Goal: Transaction & Acquisition: Purchase product/service

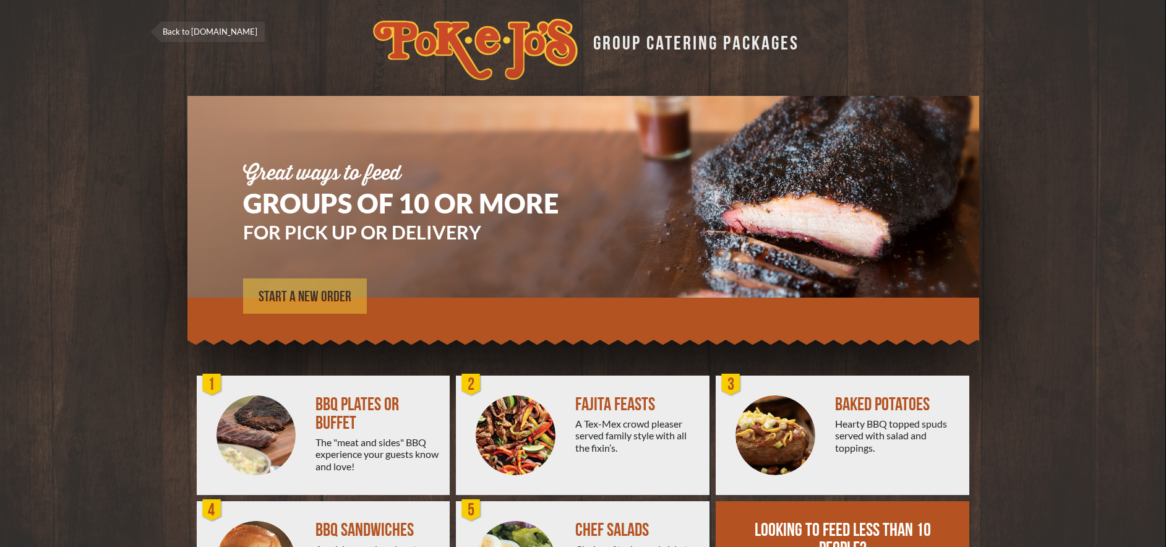
click at [326, 298] on span "START A NEW ORDER" at bounding box center [305, 297] width 93 height 15
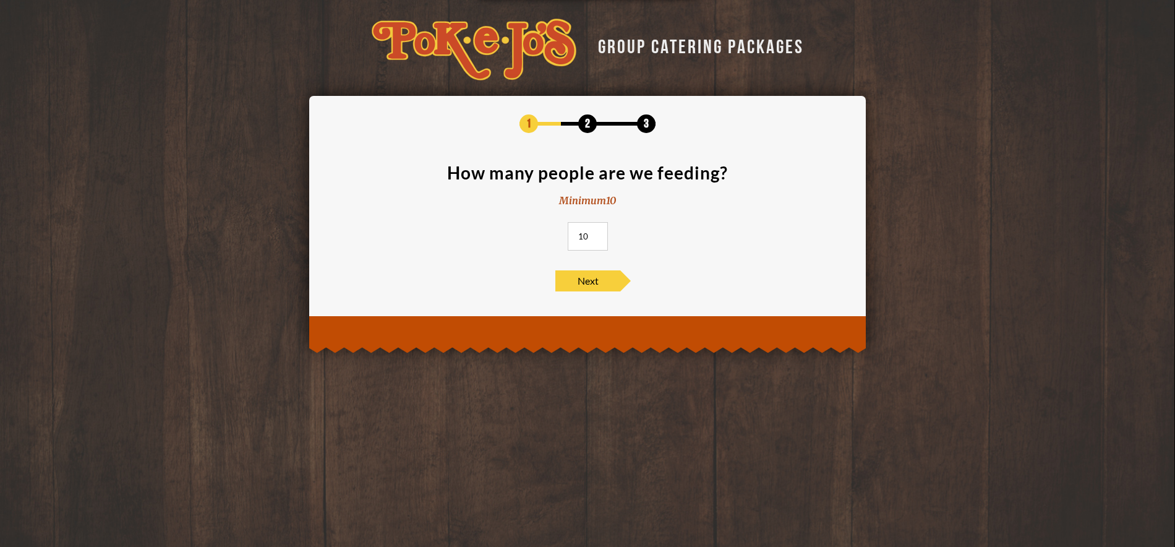
click at [591, 242] on input "10" at bounding box center [588, 236] width 40 height 28
click at [590, 242] on input "10" at bounding box center [588, 236] width 40 height 28
click at [586, 238] on input "10" at bounding box center [588, 236] width 40 height 28
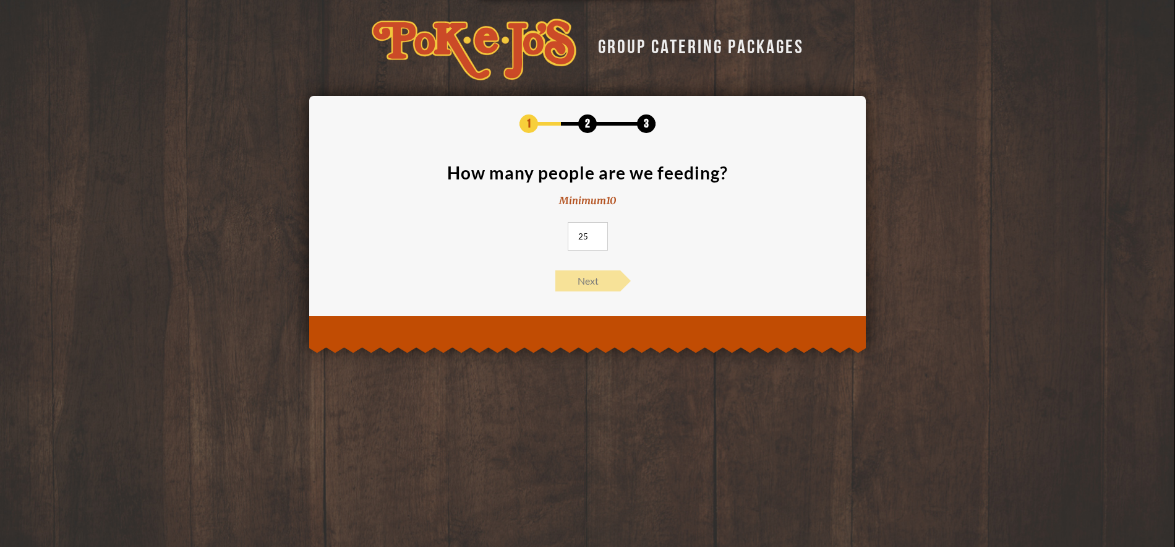
type input "25"
click at [597, 283] on span "Next" at bounding box center [588, 280] width 65 height 21
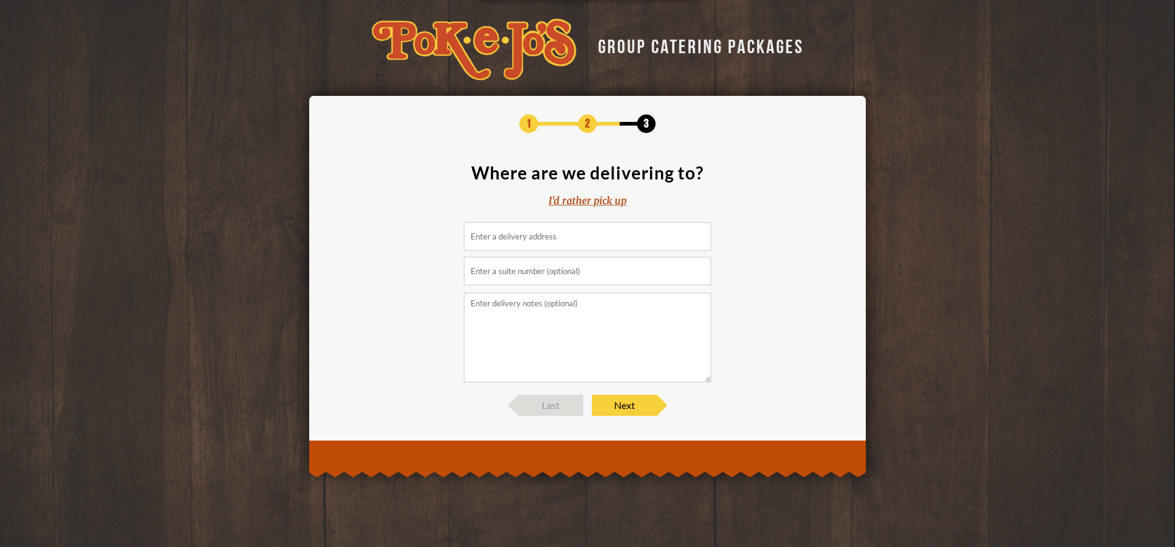
click at [551, 243] on input at bounding box center [587, 236] width 247 height 28
click at [622, 405] on span "Next" at bounding box center [624, 405] width 65 height 21
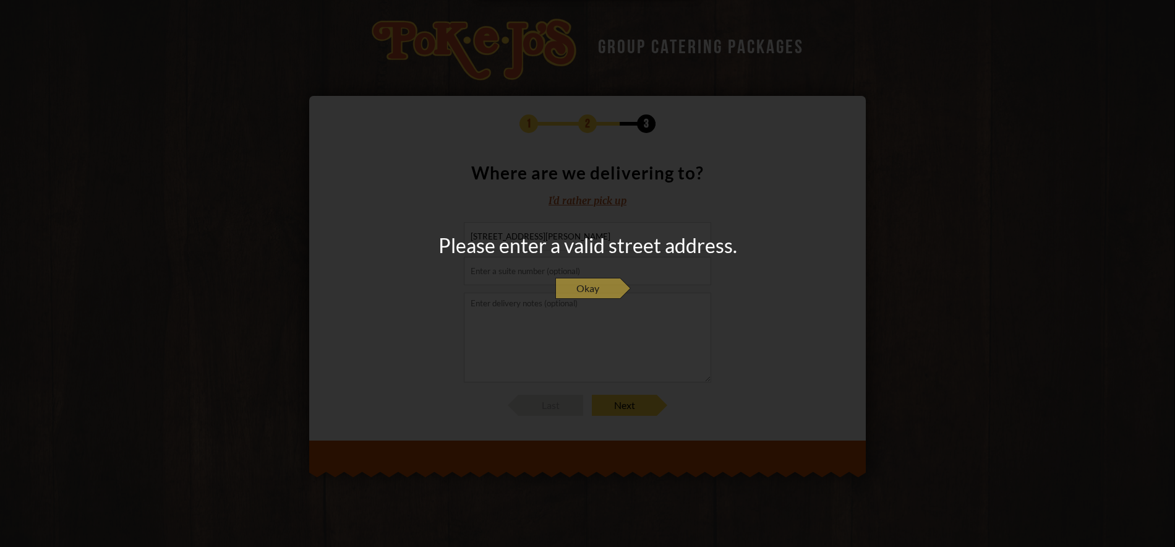
click at [598, 280] on span "Okay" at bounding box center [588, 288] width 65 height 21
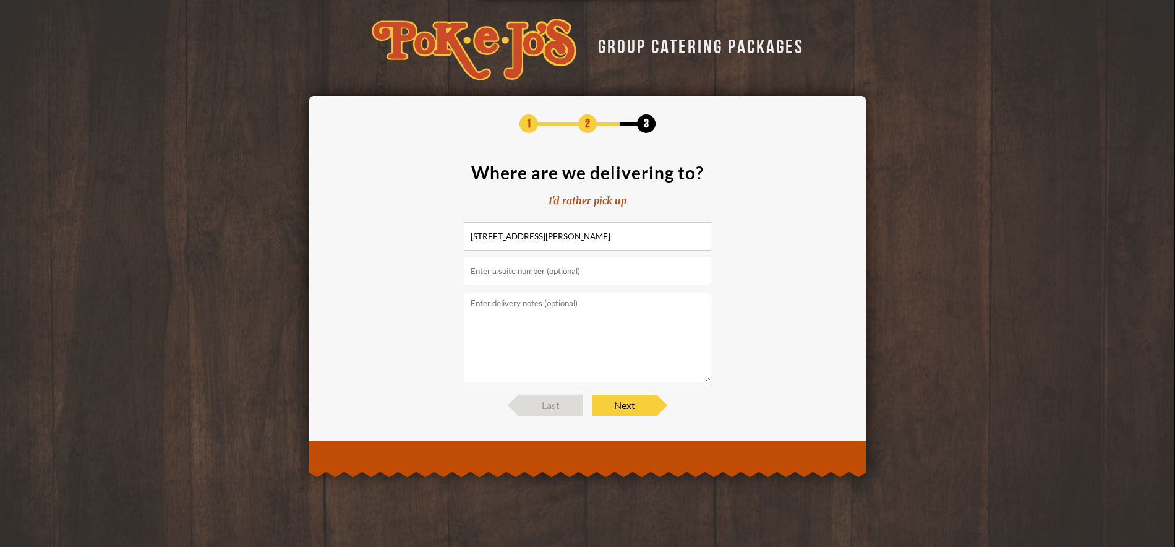
click at [619, 243] on input "701 East Parmer Lane, Austin, TX, USA" at bounding box center [587, 236] width 247 height 28
click at [550, 270] on input "text" at bounding box center [587, 271] width 247 height 28
click at [499, 235] on input "701 East Parmer Lane, Austin, TX, USA" at bounding box center [587, 236] width 247 height 28
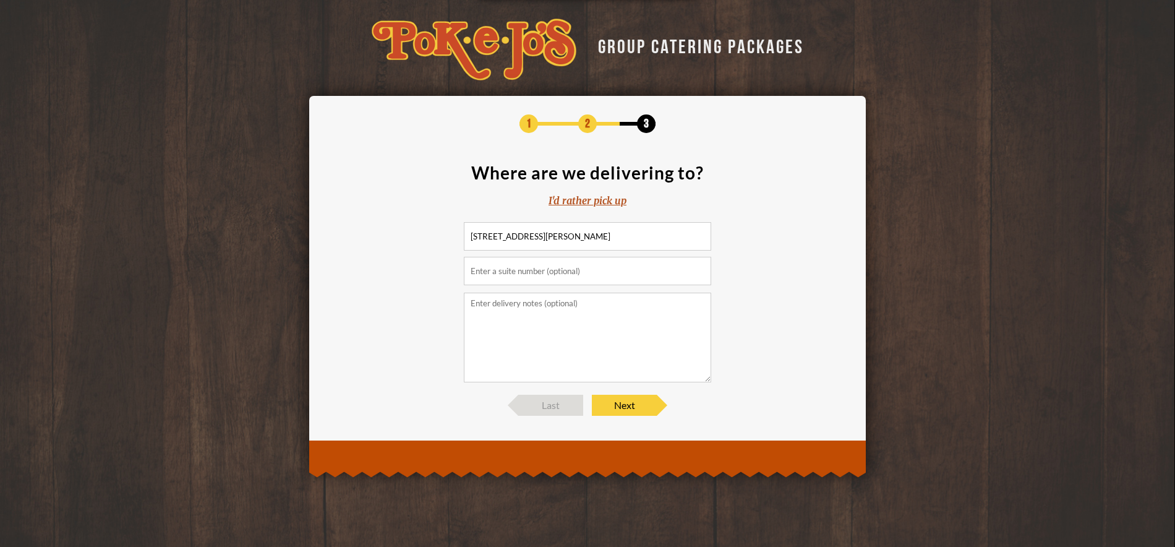
click at [499, 235] on input "701 East Parmer Lane, Austin, TX, USA" at bounding box center [587, 236] width 247 height 28
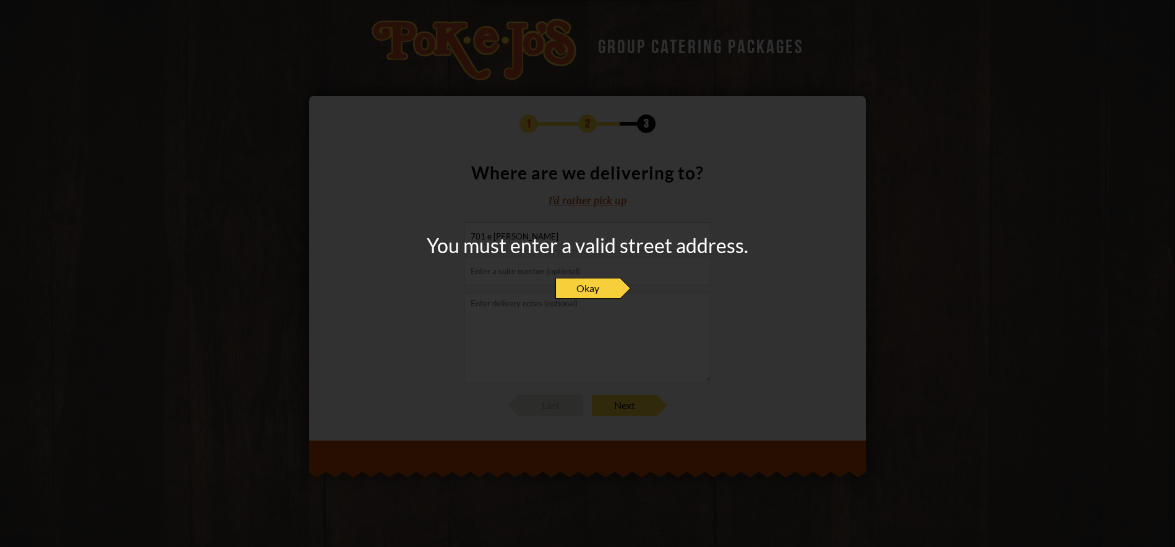
click at [620, 293] on div "Okay" at bounding box center [588, 288] width 65 height 21
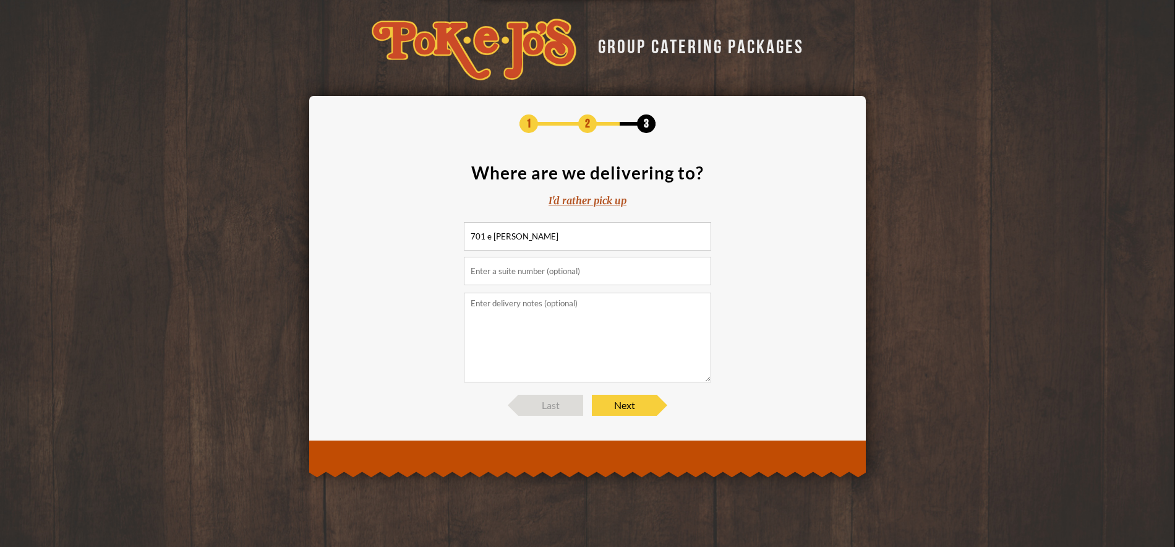
click at [519, 242] on input "701 e parmer ln" at bounding box center [587, 236] width 247 height 28
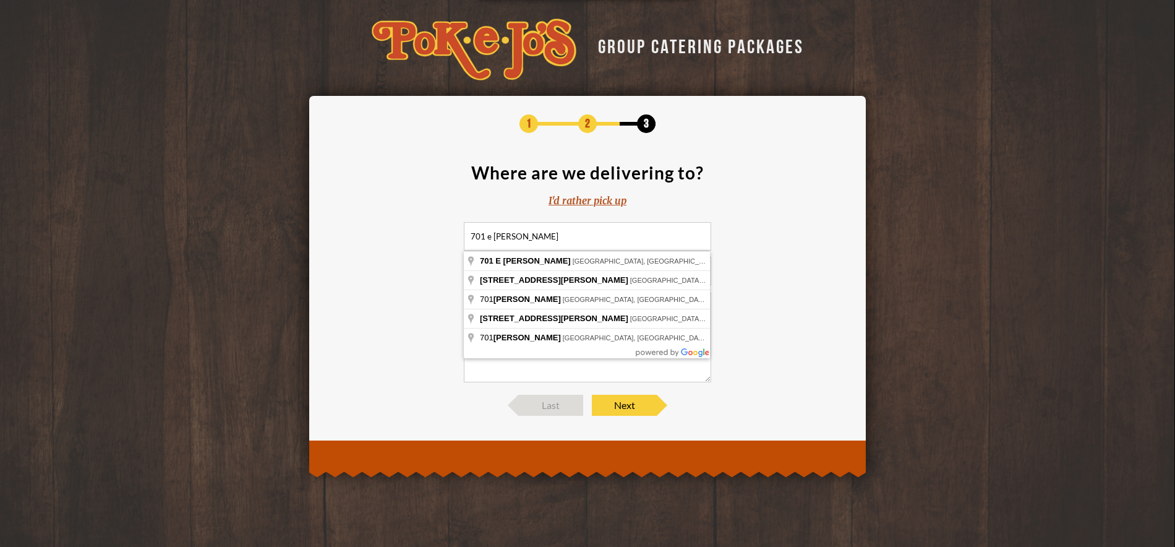
click at [519, 242] on input "701 e parmer ln" at bounding box center [587, 236] width 247 height 28
type input "701 Parmer Ln, Austin, TX, USA"
